Goal: Transaction & Acquisition: Download file/media

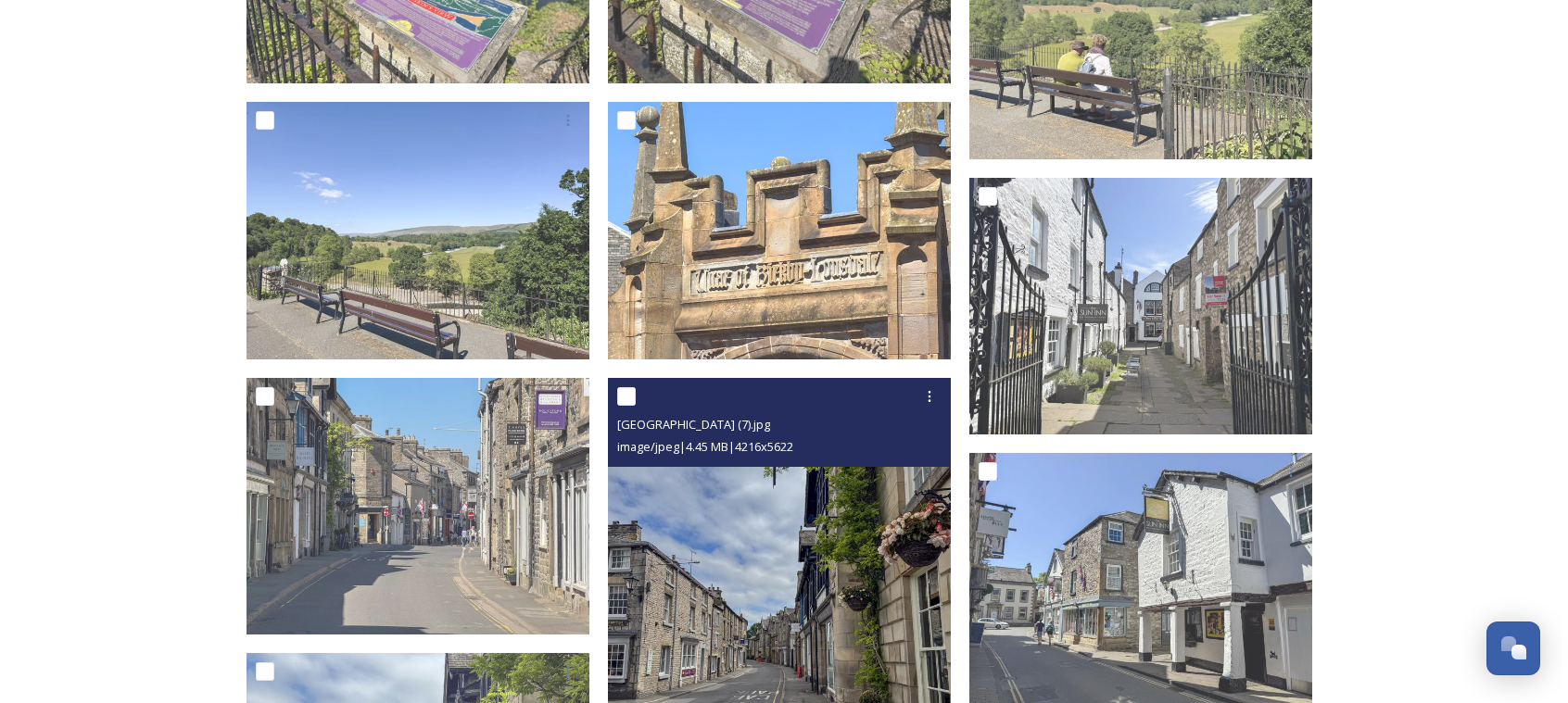
scroll to position [2870, 0]
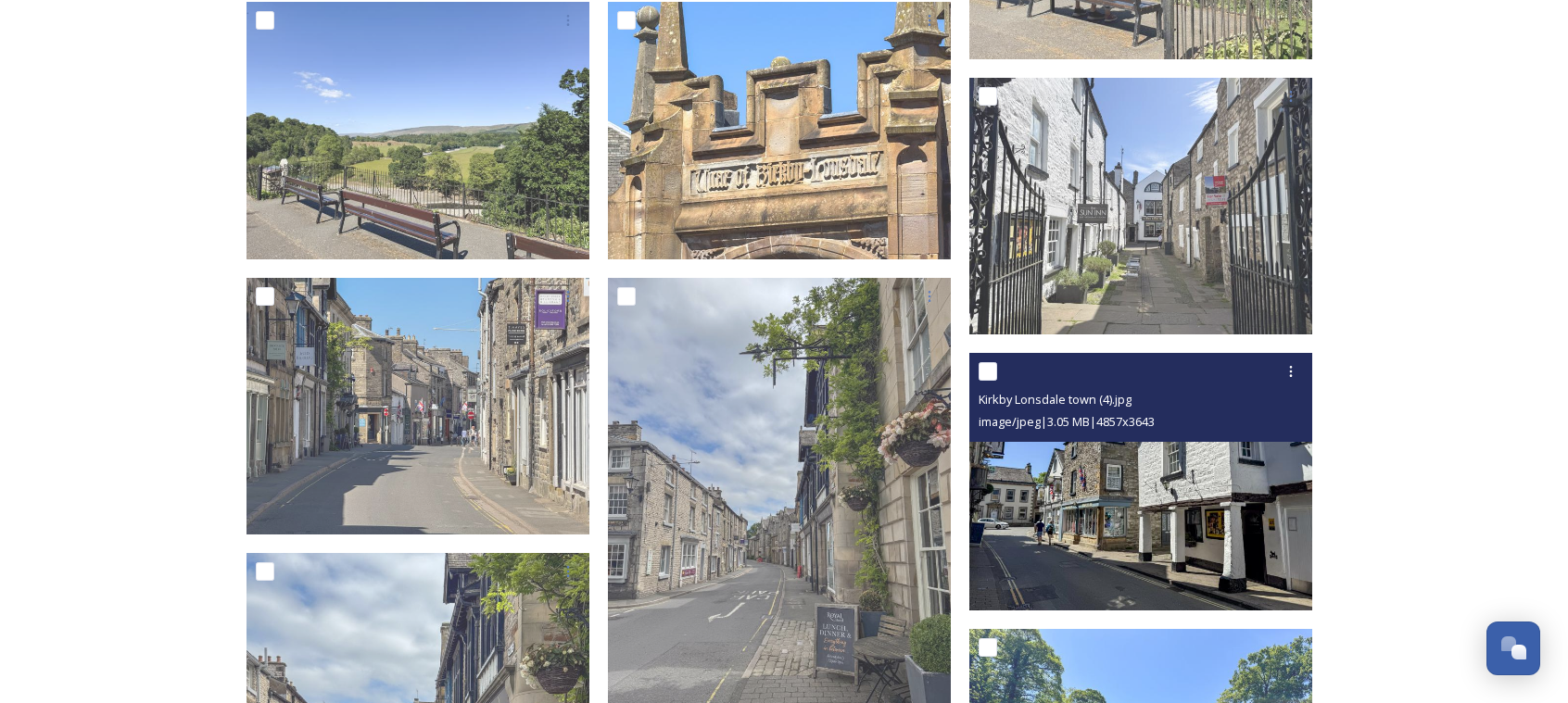
click at [1164, 491] on img at bounding box center [1140, 481] width 343 height 258
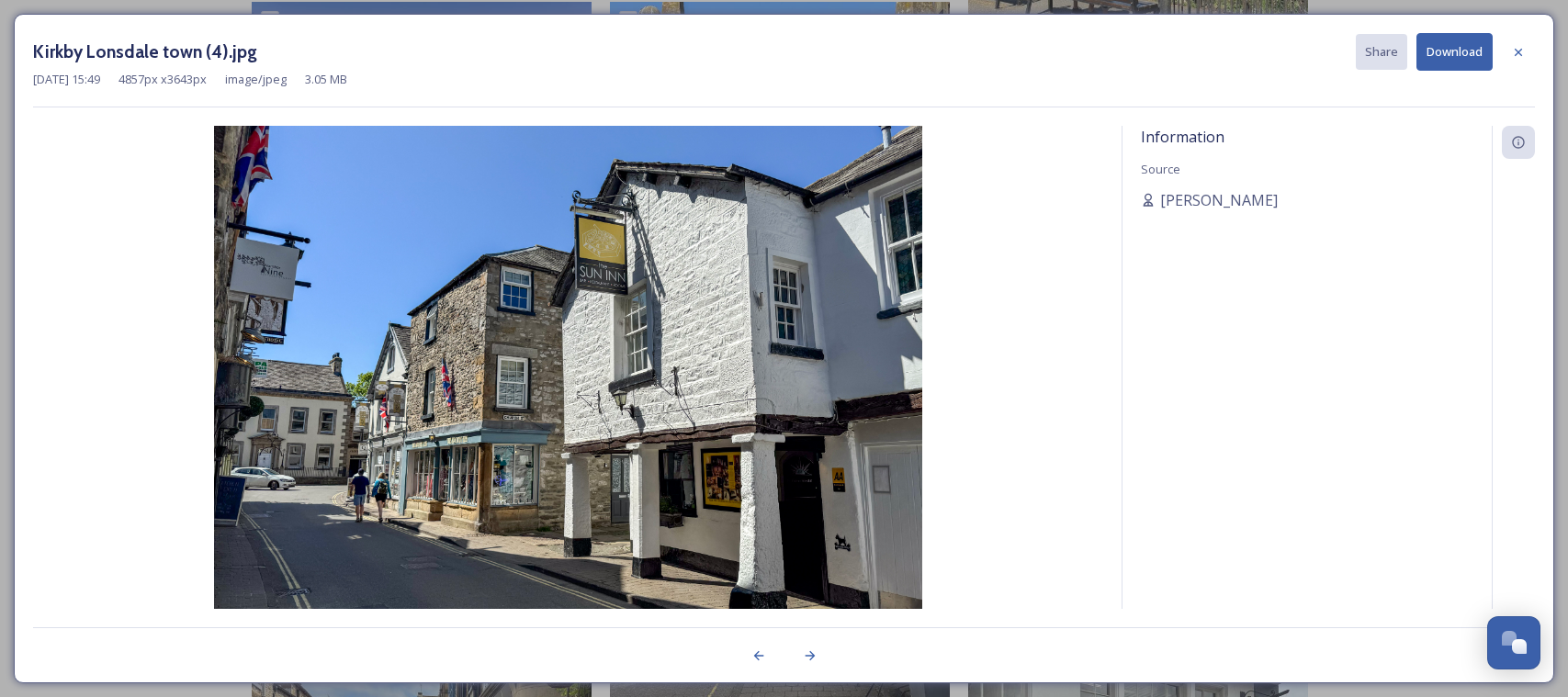
click at [1464, 51] on button "Download" at bounding box center [1454, 52] width 76 height 37
click at [1517, 56] on icon at bounding box center [1518, 52] width 15 height 15
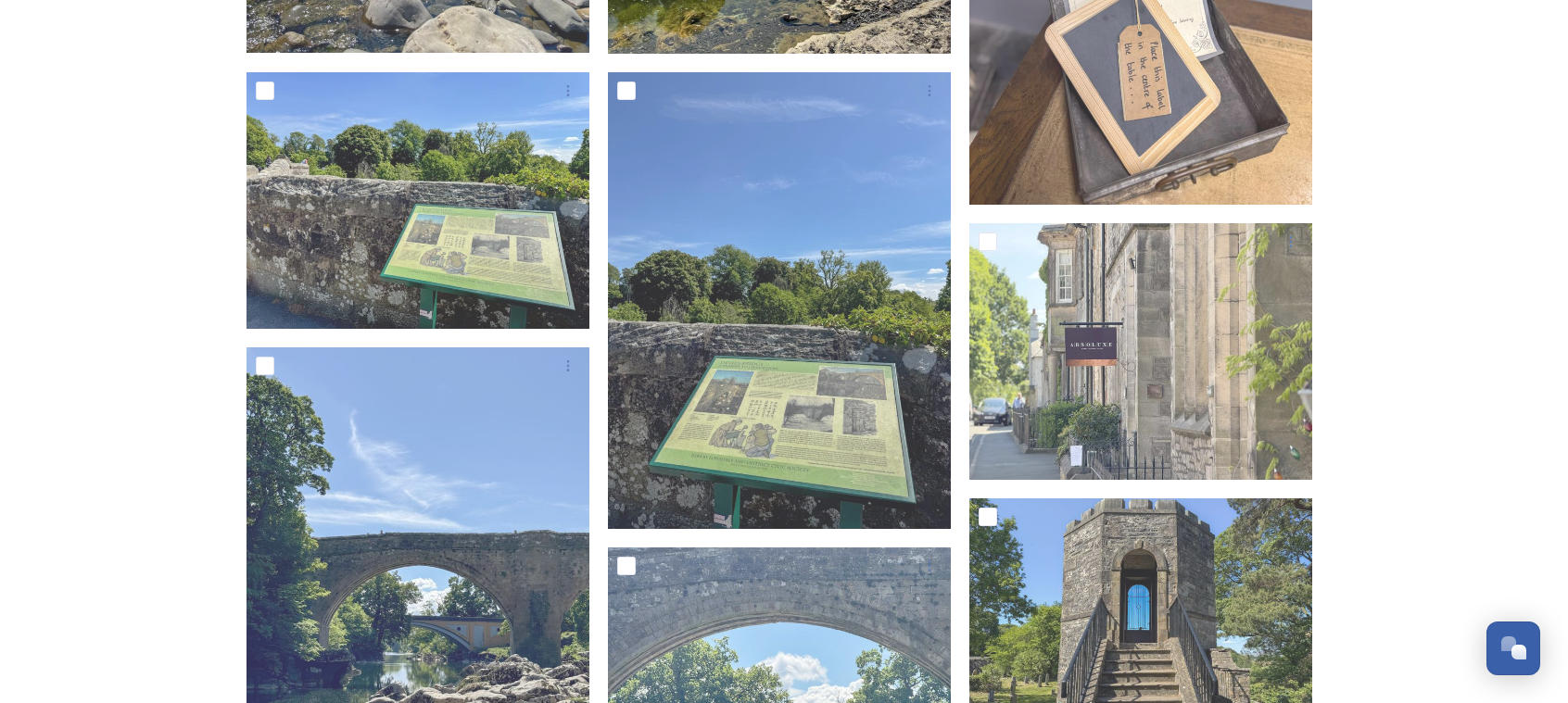
scroll to position [5370, 0]
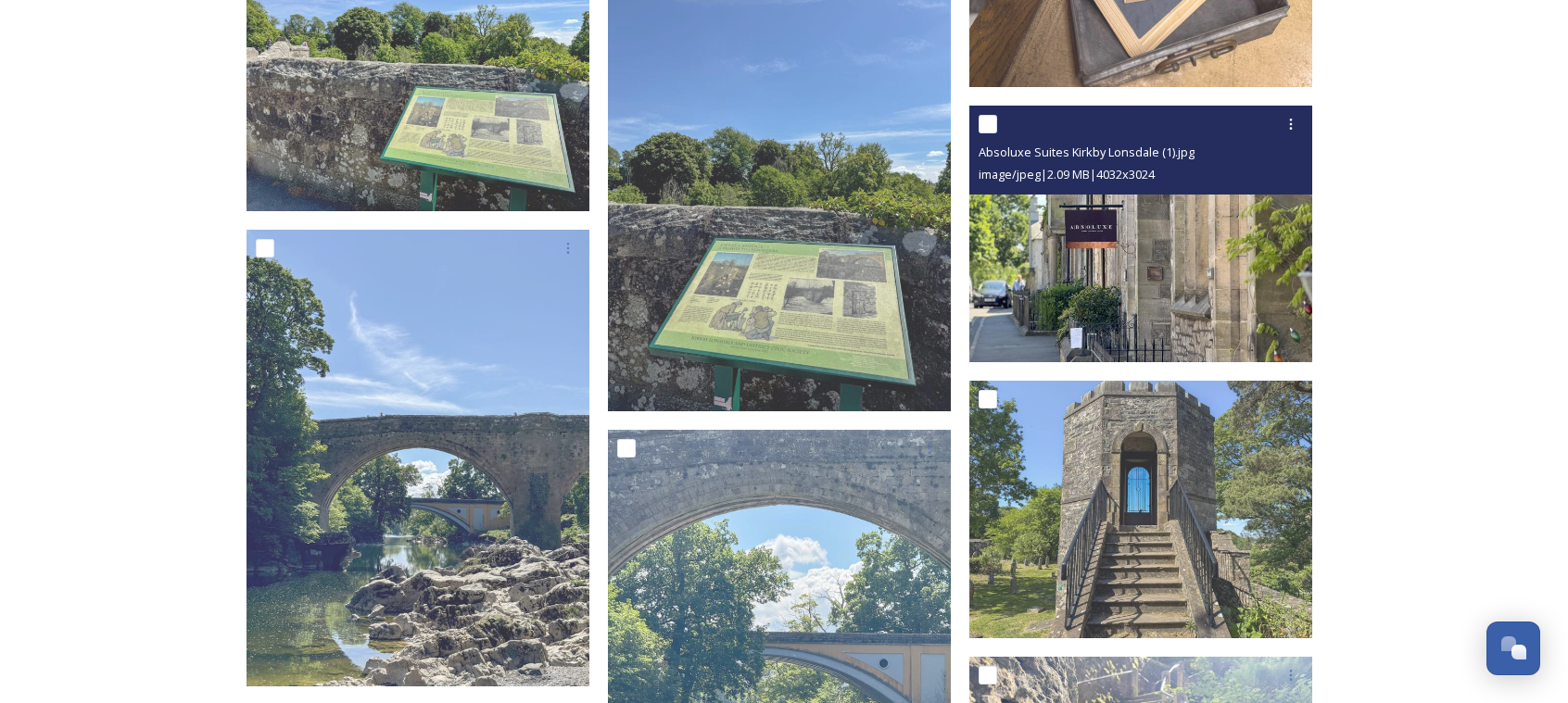
click at [1065, 232] on img at bounding box center [1140, 234] width 343 height 258
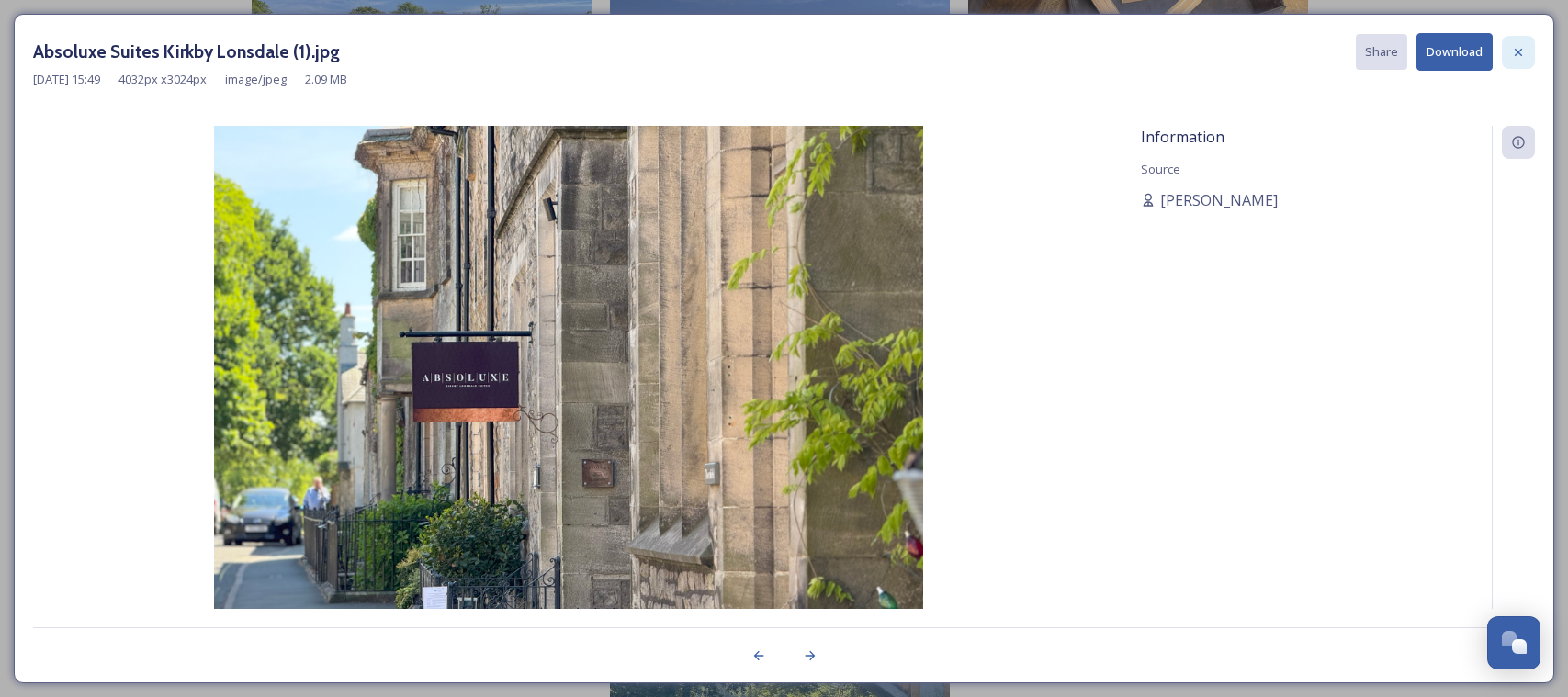
click at [1520, 46] on icon at bounding box center [1518, 52] width 15 height 15
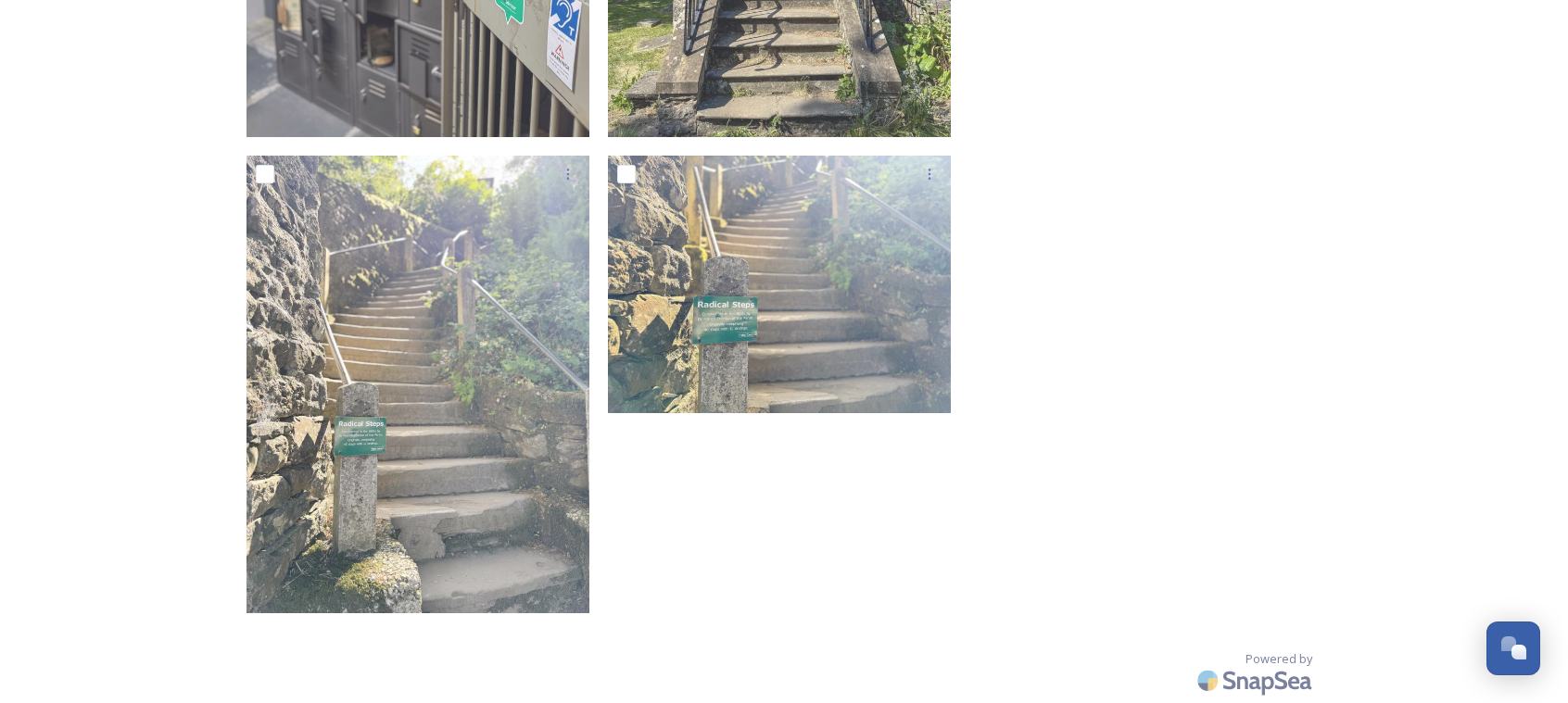
scroll to position [7362, 0]
